Goal: Transaction & Acquisition: Purchase product/service

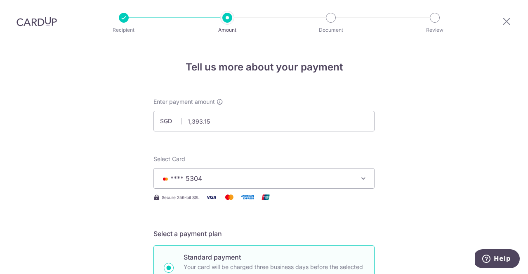
click at [31, 14] on div at bounding box center [36, 21] width 73 height 43
click at [226, 177] on span "**** 5304" at bounding box center [256, 179] width 192 height 10
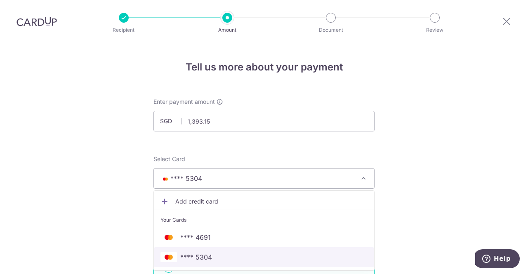
click at [199, 258] on span "**** 5304" at bounding box center [196, 257] width 32 height 10
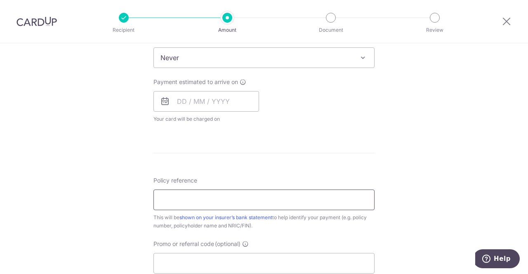
scroll to position [371, 0]
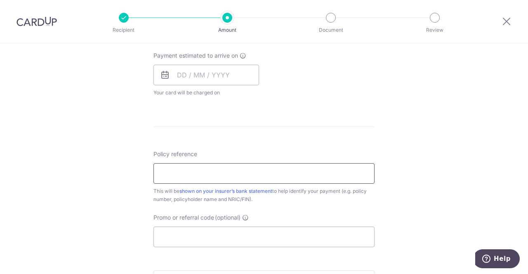
click at [215, 174] on input "Policy reference" at bounding box center [263, 173] width 221 height 21
paste input "P567972765"
type input "P567972765"
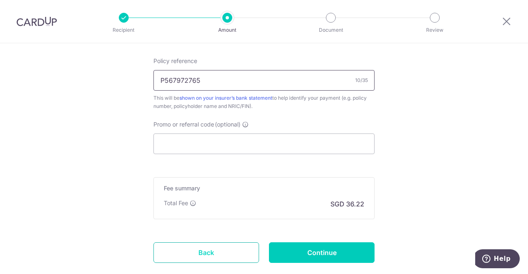
scroll to position [513, 0]
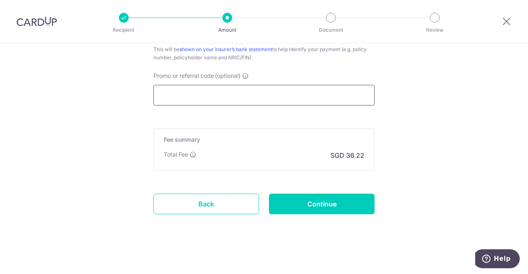
click at [201, 96] on input "Promo or referral code (optional)" at bounding box center [263, 95] width 221 height 21
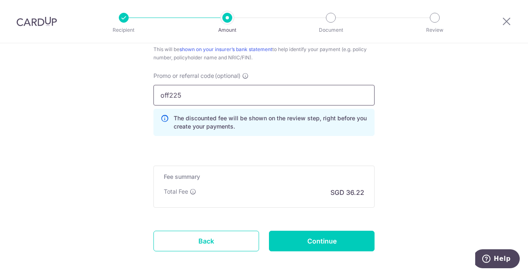
type input "off225"
click button "Add Card" at bounding box center [0, 0] width 0 height 0
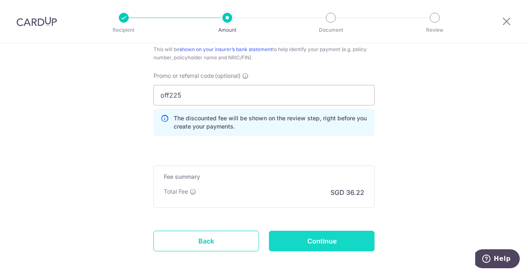
click at [304, 239] on input "Continue" at bounding box center [322, 241] width 106 height 21
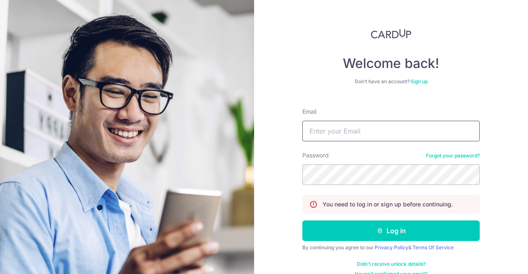
click at [353, 127] on input "Email" at bounding box center [390, 131] width 177 height 21
type input "nicole.sia@gmail.com"
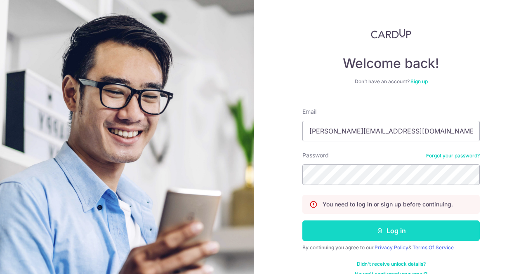
click at [419, 229] on button "Log in" at bounding box center [390, 231] width 177 height 21
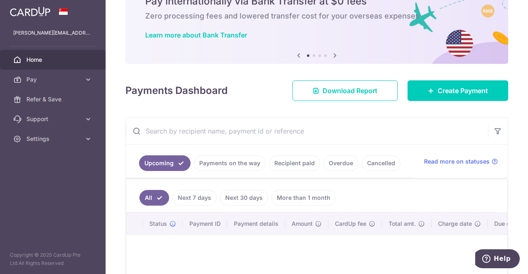
scroll to position [41, 0]
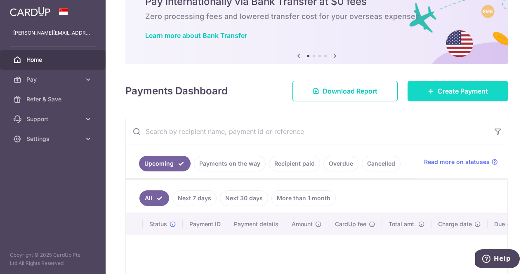
click at [450, 91] on span "Create Payment" at bounding box center [463, 91] width 50 height 10
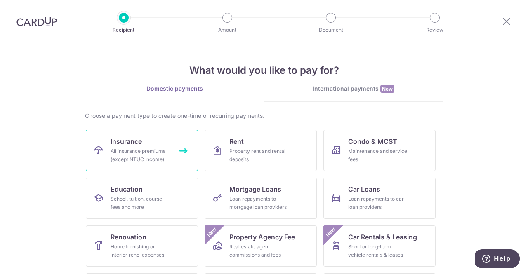
click at [152, 147] on div "All insurance premiums (except NTUC Income)" at bounding box center [140, 155] width 59 height 16
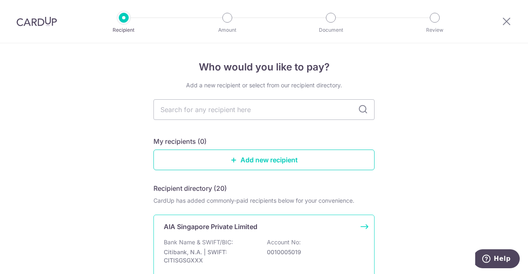
click at [221, 256] on p "Citibank, N.A. | SWIFT: CITISGSGXXX" at bounding box center [210, 256] width 92 height 16
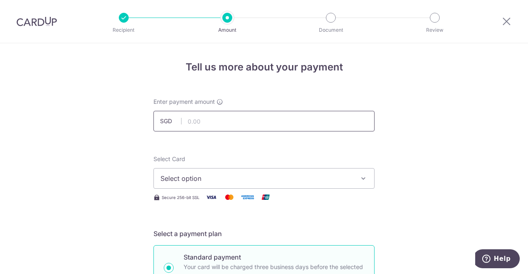
click at [215, 117] on input "text" at bounding box center [263, 121] width 221 height 21
paste input "1,393.15"
type input "1,393.15"
click at [201, 181] on span "Select option" at bounding box center [256, 179] width 192 height 10
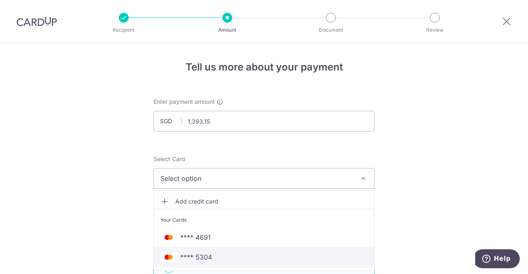
click at [191, 254] on span "**** 5304" at bounding box center [196, 257] width 32 height 10
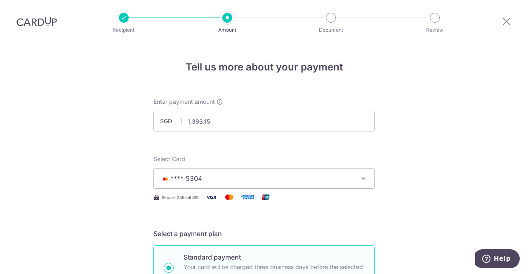
scroll to position [124, 0]
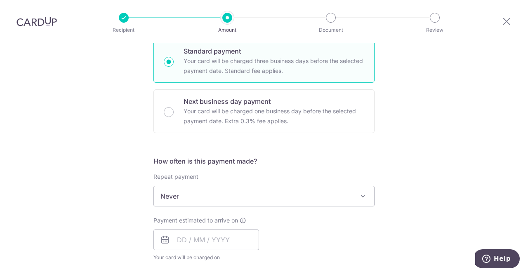
click at [191, 199] on span "Never" at bounding box center [264, 196] width 220 height 20
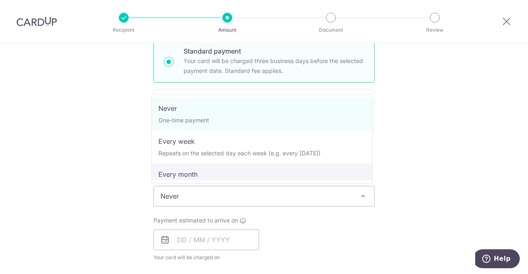
click at [101, 160] on div "Tell us more about your payment Enter payment amount SGD 1,393.15 1393.15 Selec…" at bounding box center [264, 210] width 528 height 746
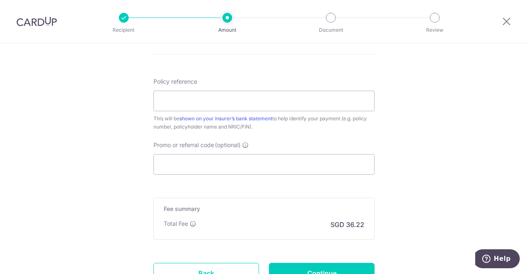
scroll to position [495, 0]
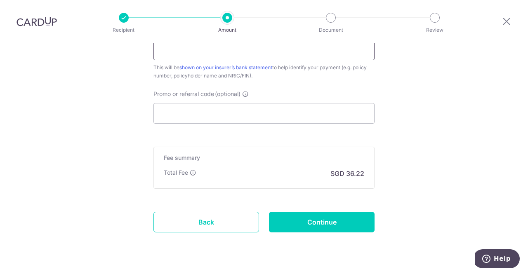
click at [196, 54] on input "Policy reference" at bounding box center [263, 50] width 221 height 21
paste input "1,393.15"
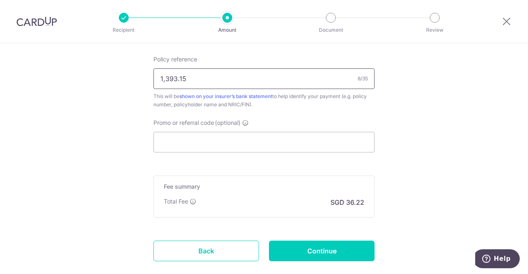
drag, startPoint x: 189, startPoint y: 54, endPoint x: 120, endPoint y: 45, distance: 69.1
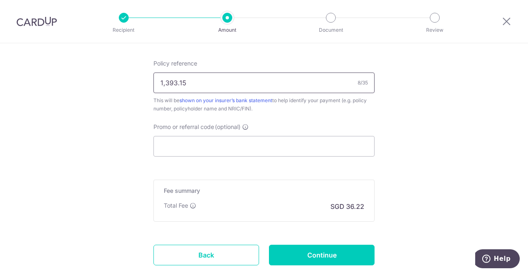
paste input "P56797276"
type input "P567972765"
click at [313, 250] on input "Continue" at bounding box center [322, 255] width 106 height 21
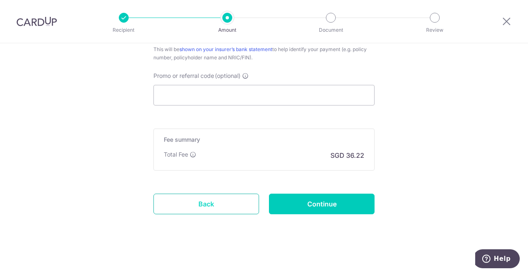
click at [214, 198] on link "Back" at bounding box center [206, 204] width 106 height 21
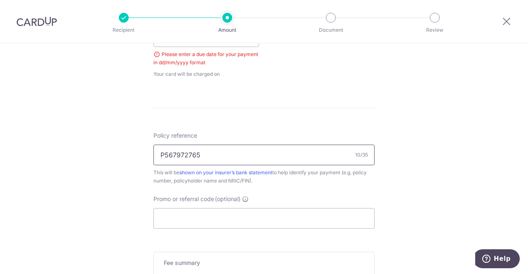
click at [293, 161] on input "P567972765" at bounding box center [263, 155] width 221 height 21
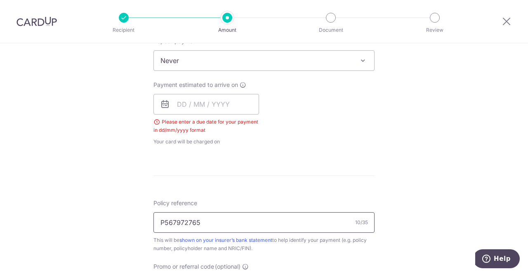
scroll to position [286, 0]
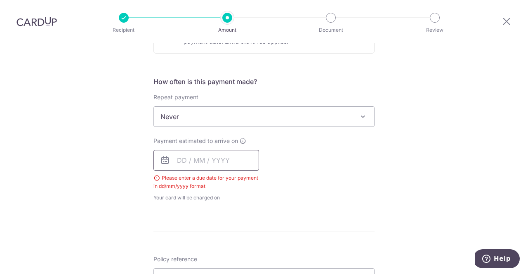
click at [174, 161] on input "text" at bounding box center [206, 160] width 106 height 21
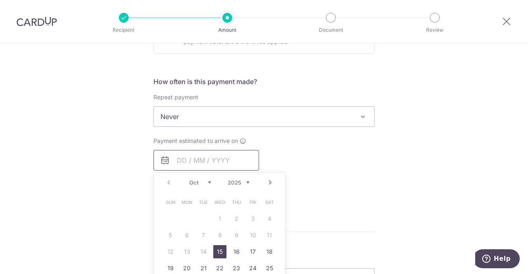
click at [221, 157] on input "text" at bounding box center [206, 160] width 106 height 21
click at [215, 253] on link "15" at bounding box center [219, 251] width 13 height 13
type input "[DATE]"
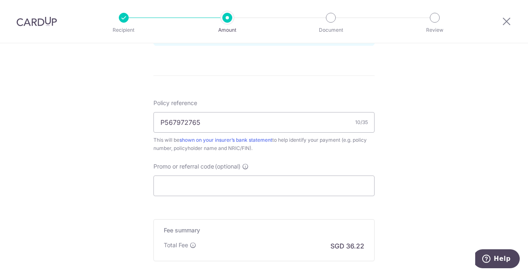
scroll to position [492, 0]
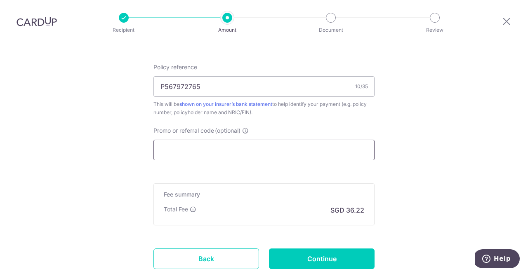
click at [193, 142] on input "Promo or referral code (optional)" at bounding box center [263, 150] width 221 height 21
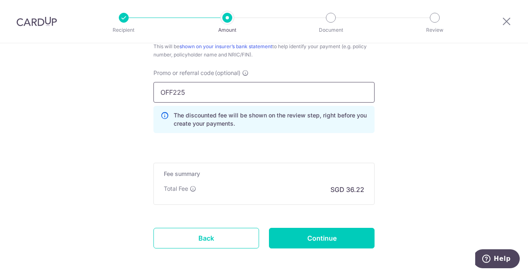
scroll to position [584, 0]
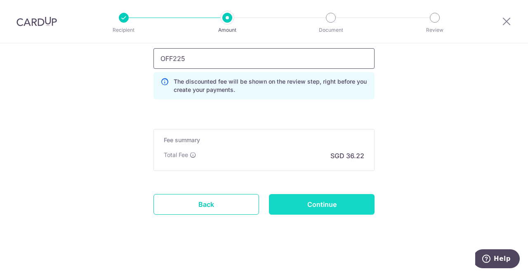
type input "OFF225"
click at [320, 203] on input "Continue" at bounding box center [322, 204] width 106 height 21
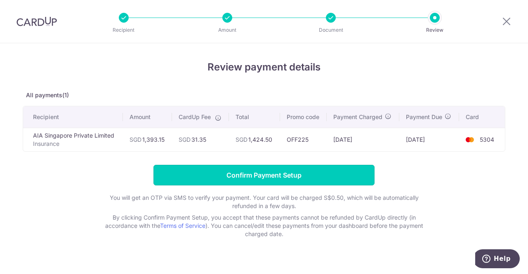
drag, startPoint x: 292, startPoint y: 167, endPoint x: 245, endPoint y: 79, distance: 100.2
click at [245, 79] on div "Review payment details All payments(1) Recipient Amount CardUp Fee Total Promo …" at bounding box center [264, 149] width 483 height 179
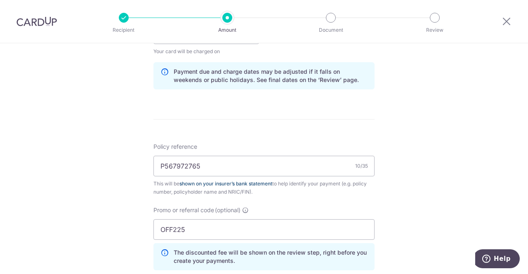
scroll to position [454, 0]
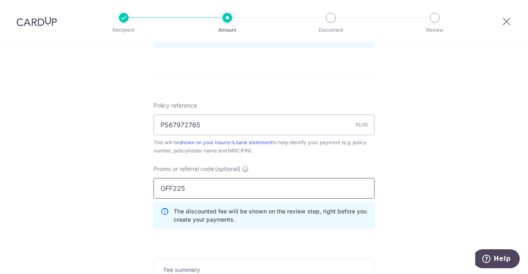
click at [234, 189] on input "OFF225" at bounding box center [263, 188] width 221 height 21
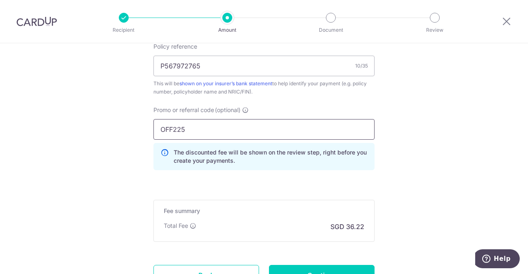
scroll to position [536, 0]
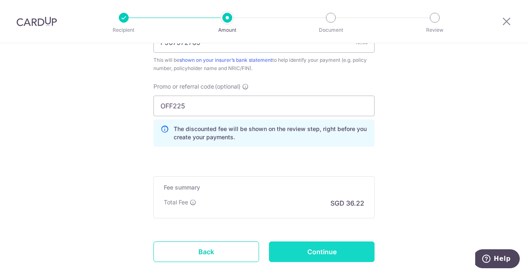
click at [346, 257] on input "Continue" at bounding box center [322, 252] width 106 height 21
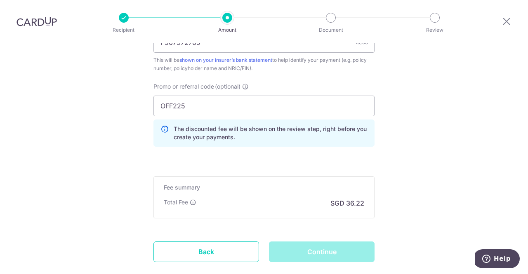
scroll to position [584, 0]
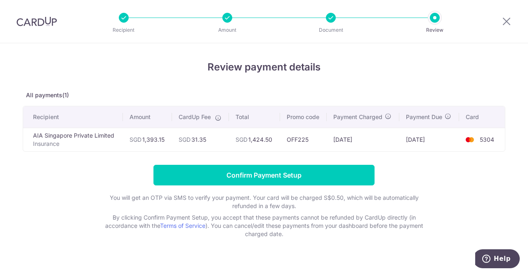
click at [297, 187] on form "Confirm Payment Setup You will get an OTP via SMS to verify your payment. Your …" at bounding box center [264, 201] width 483 height 73
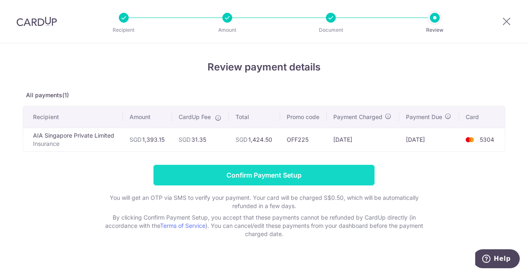
click at [304, 177] on input "Confirm Payment Setup" at bounding box center [263, 175] width 221 height 21
